Goal: Information Seeking & Learning: Learn about a topic

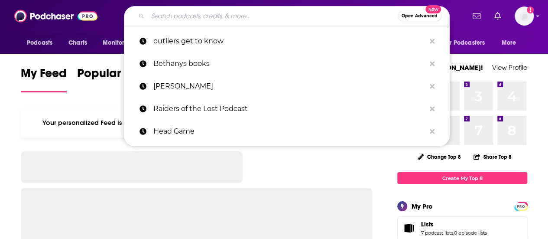
click at [209, 17] on input "Search podcasts, credits, & more..." at bounding box center [273, 16] width 250 height 14
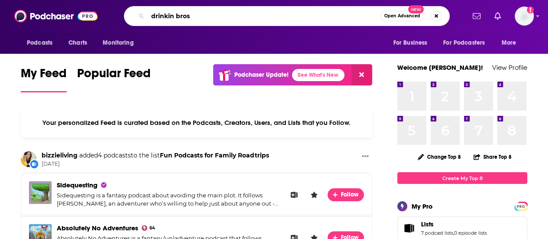
type input "drinkin bros"
type input "citizen podcast"
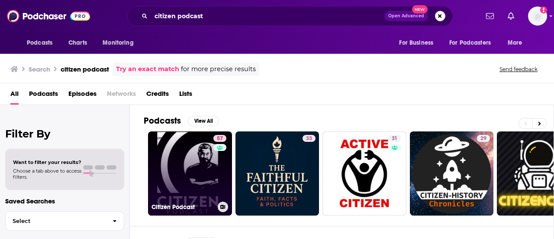
click at [209, 174] on link "57 Citizen Podcast" at bounding box center [190, 173] width 84 height 84
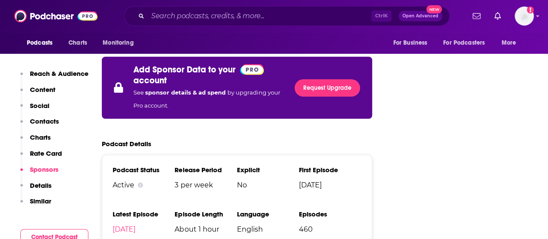
scroll to position [1198, 0]
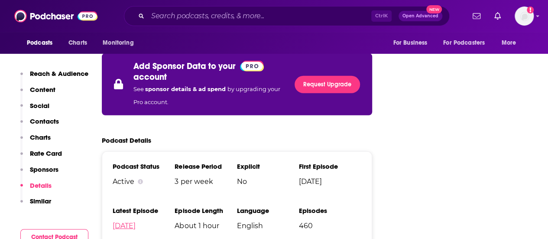
click at [129, 221] on link "[DATE]" at bounding box center [124, 225] width 23 height 8
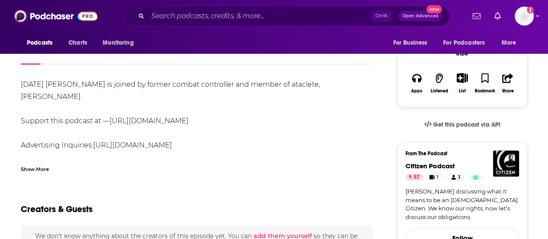
scroll to position [289, 0]
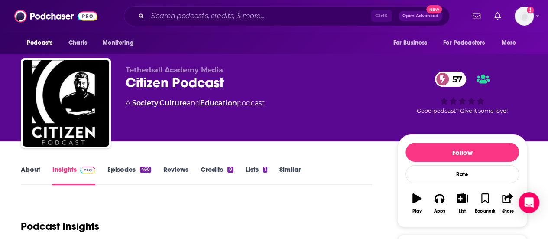
click at [123, 166] on link "Episodes 460" at bounding box center [129, 175] width 44 height 20
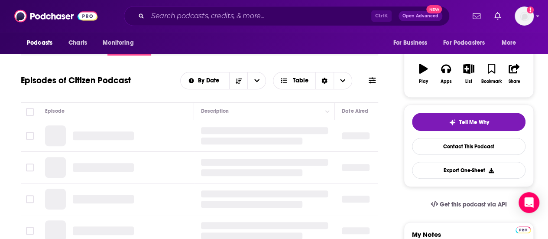
scroll to position [130, 0]
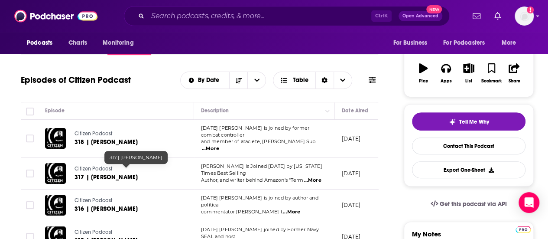
click at [110, 173] on span "317 | [PERSON_NAME]" at bounding box center [106, 176] width 63 height 7
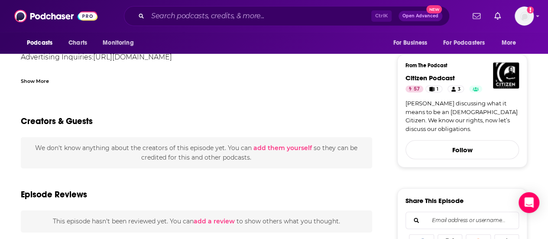
scroll to position [332, 0]
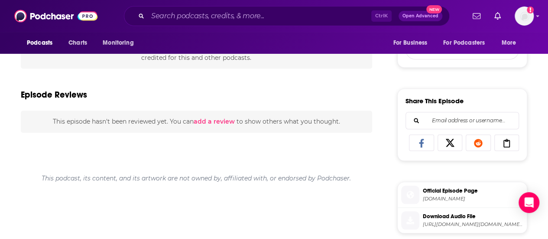
click at [438, 195] on span "[DOMAIN_NAME]" at bounding box center [473, 198] width 101 height 6
